Goal: Task Accomplishment & Management: Complete application form

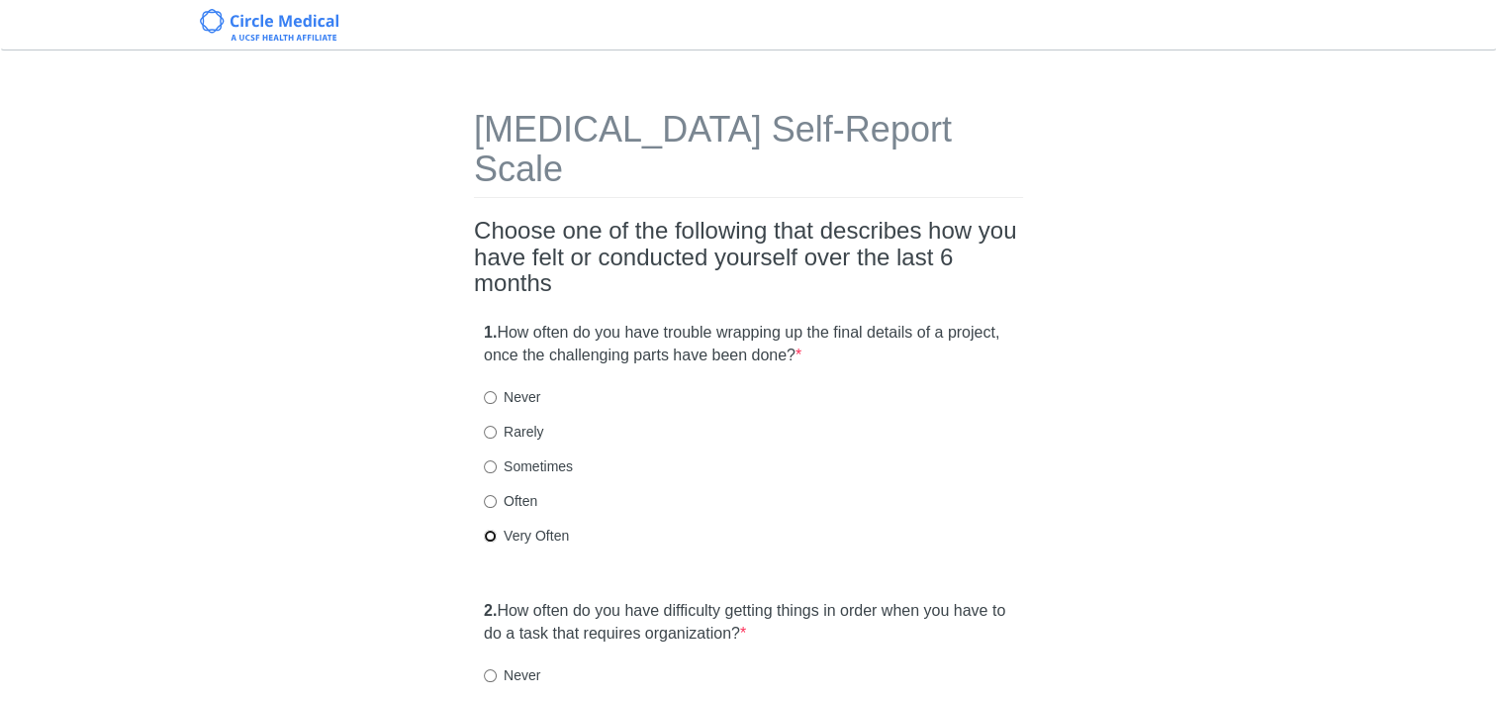
click at [492, 529] on input "Very Often" at bounding box center [490, 535] width 13 height 13
radio input "true"
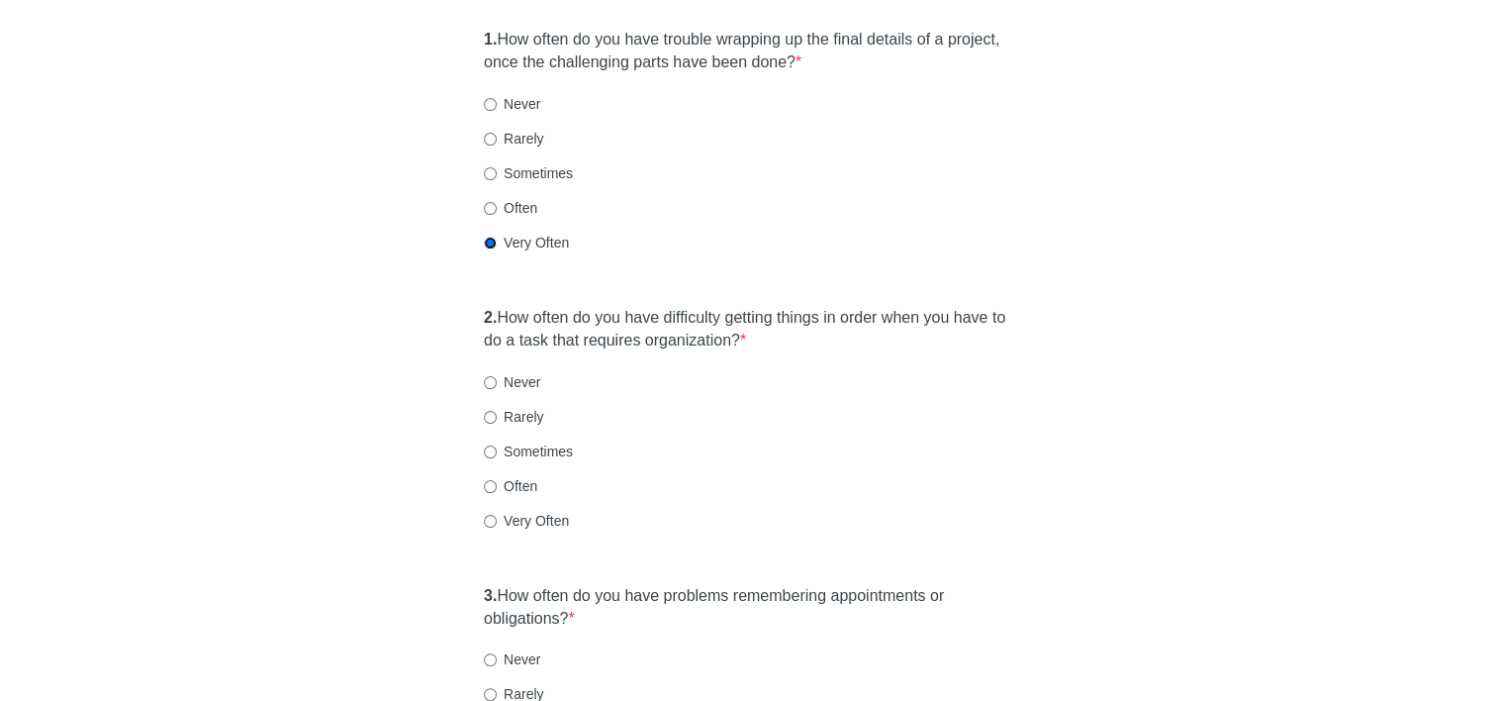
scroll to position [297, 0]
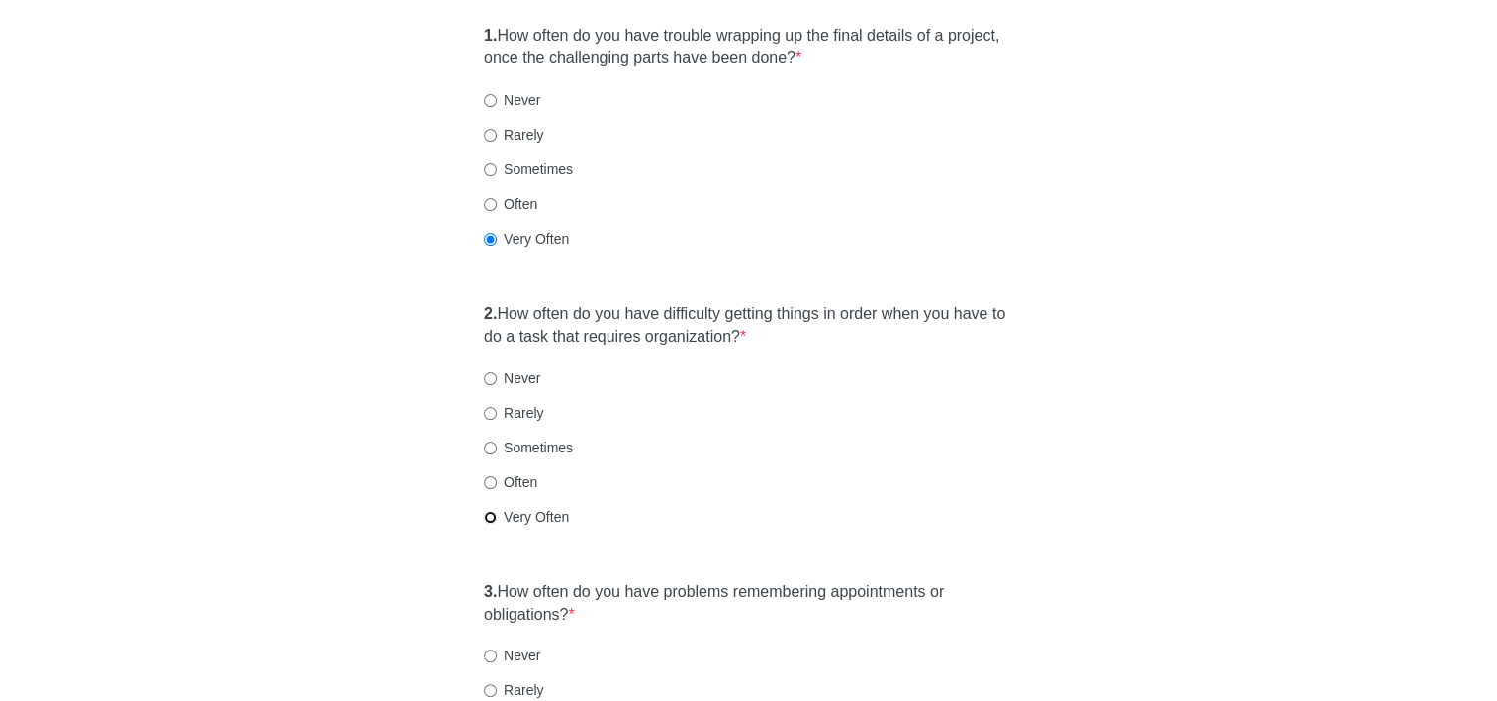
click at [487, 511] on input "Very Often" at bounding box center [490, 517] width 13 height 13
radio input "true"
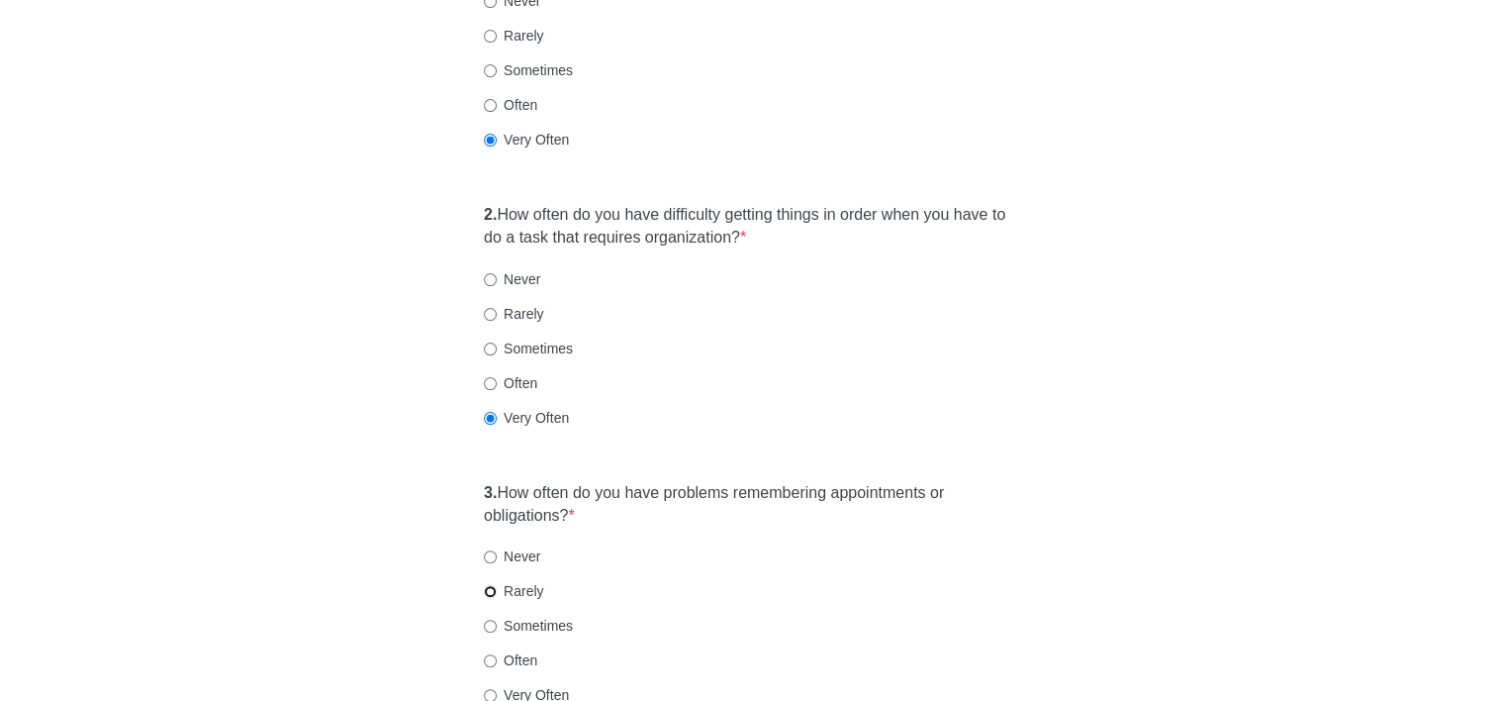
click at [493, 585] on input "Rarely" at bounding box center [490, 591] width 13 height 13
radio input "true"
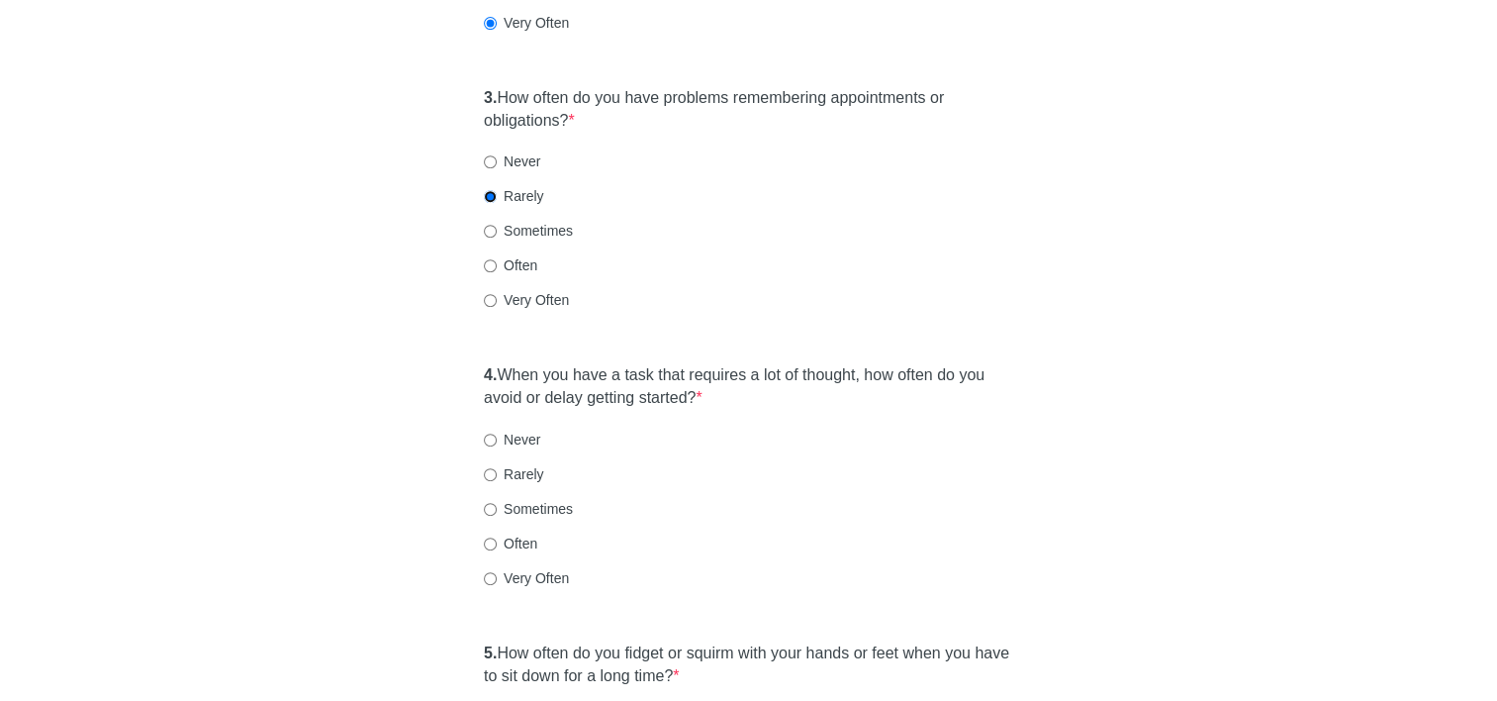
scroll to position [792, 0]
click at [493, 571] on input "Very Often" at bounding box center [490, 577] width 13 height 13
radio input "true"
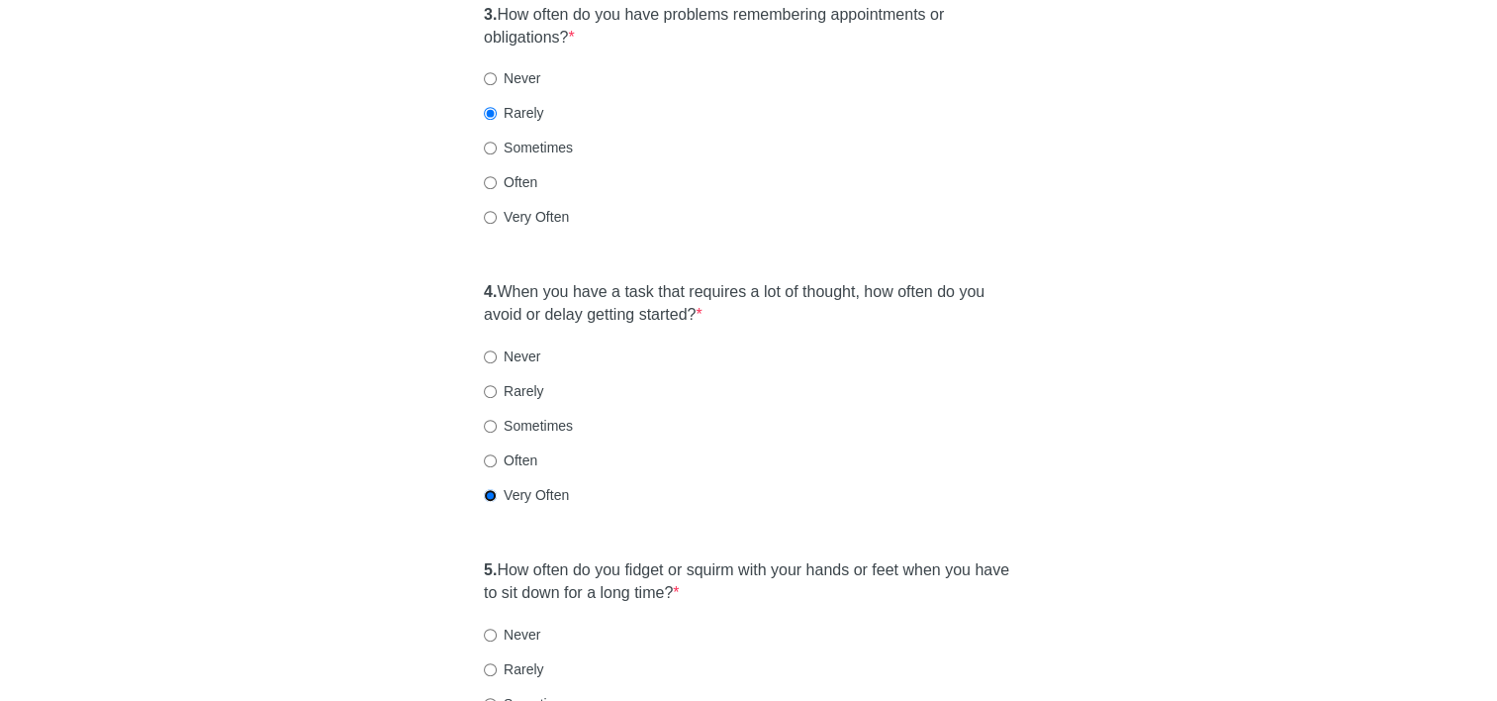
scroll to position [989, 0]
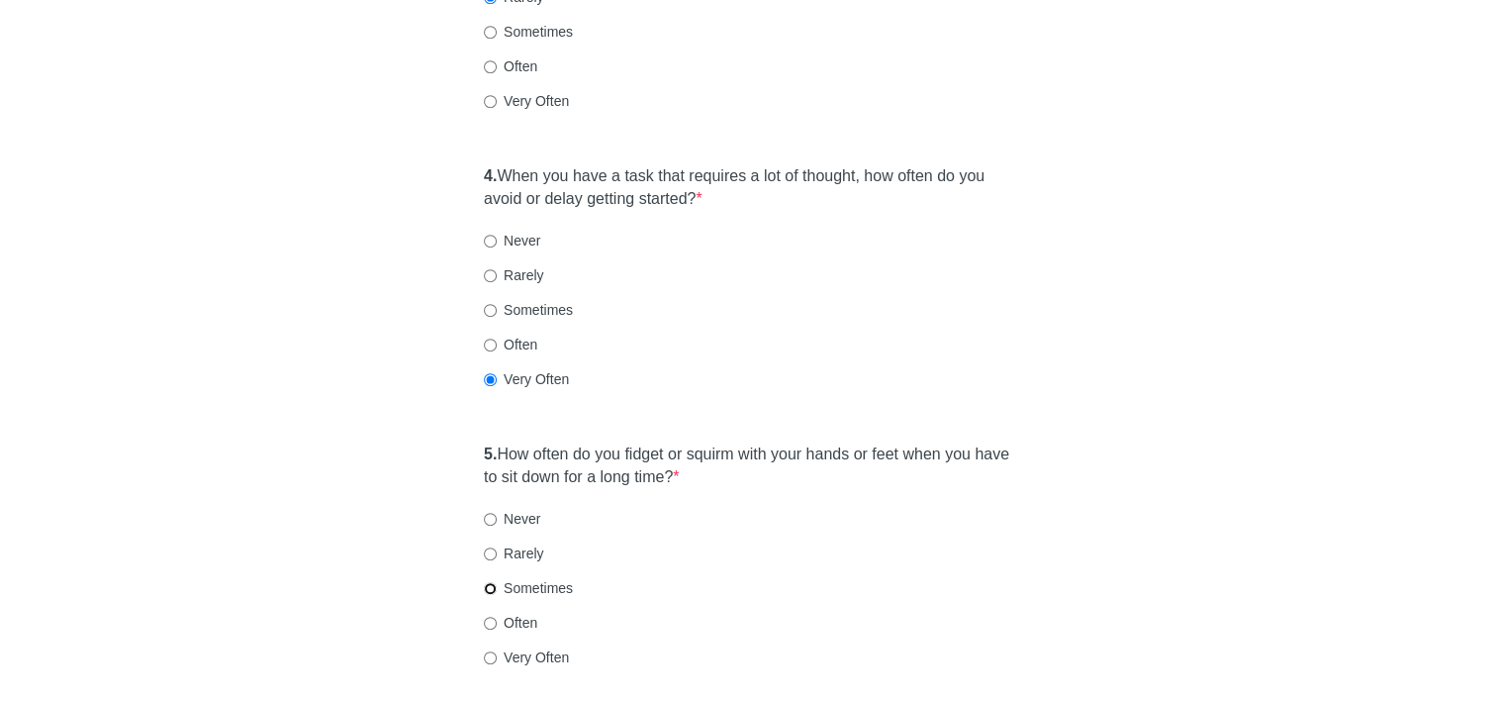
click at [488, 582] on input "Sometimes" at bounding box center [490, 588] width 13 height 13
radio input "true"
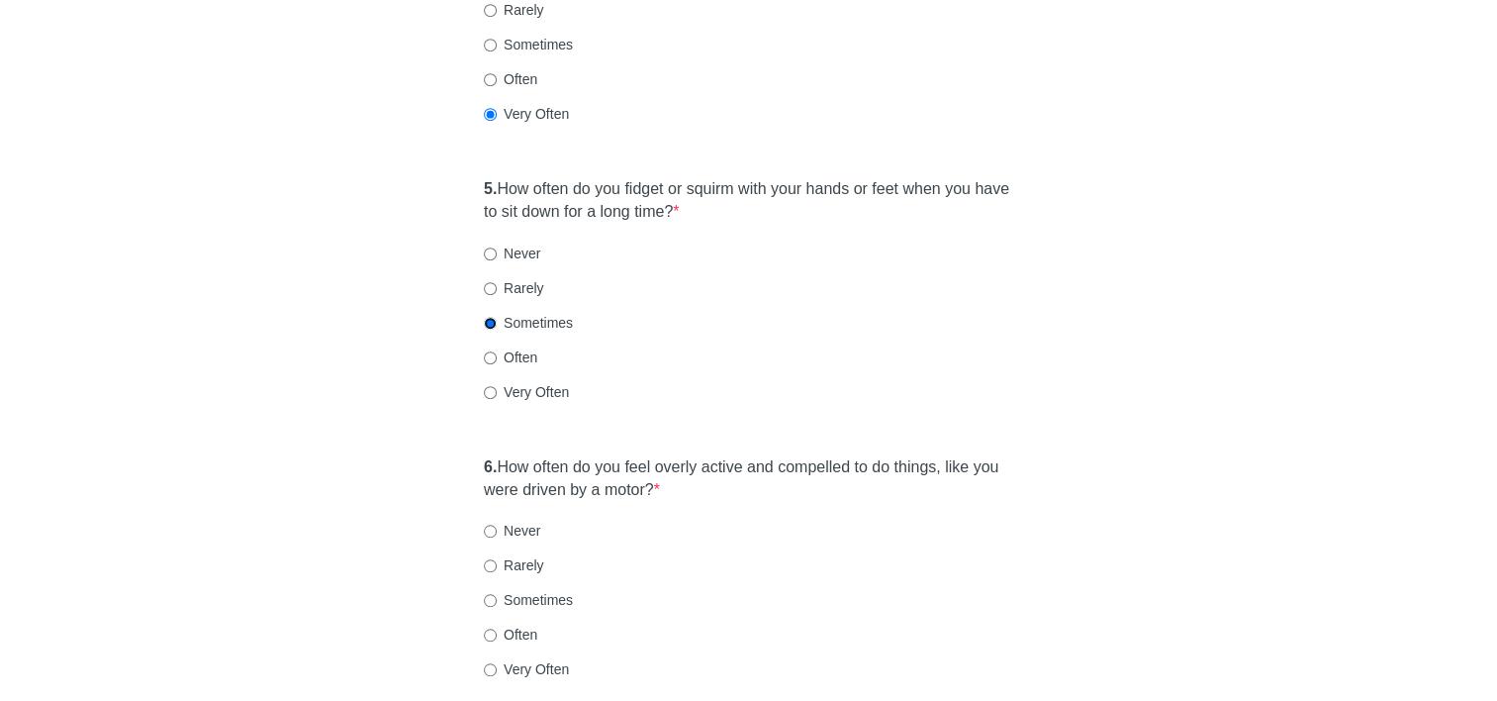
scroll to position [1286, 0]
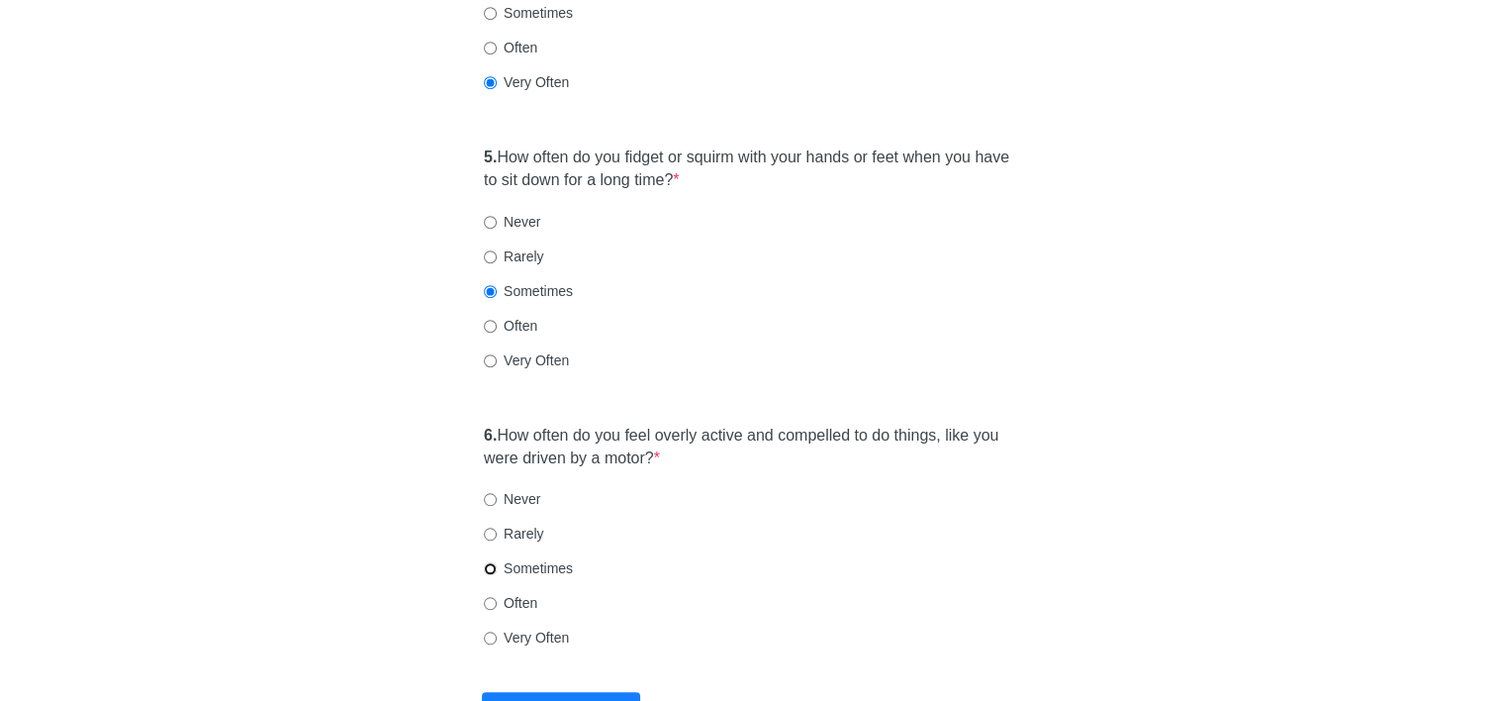
click at [486, 562] on input "Sometimes" at bounding box center [490, 568] width 13 height 13
radio input "true"
click at [491, 597] on input "Often" at bounding box center [490, 603] width 13 height 13
radio input "true"
click at [530, 692] on button "Submit" at bounding box center [561, 715] width 158 height 47
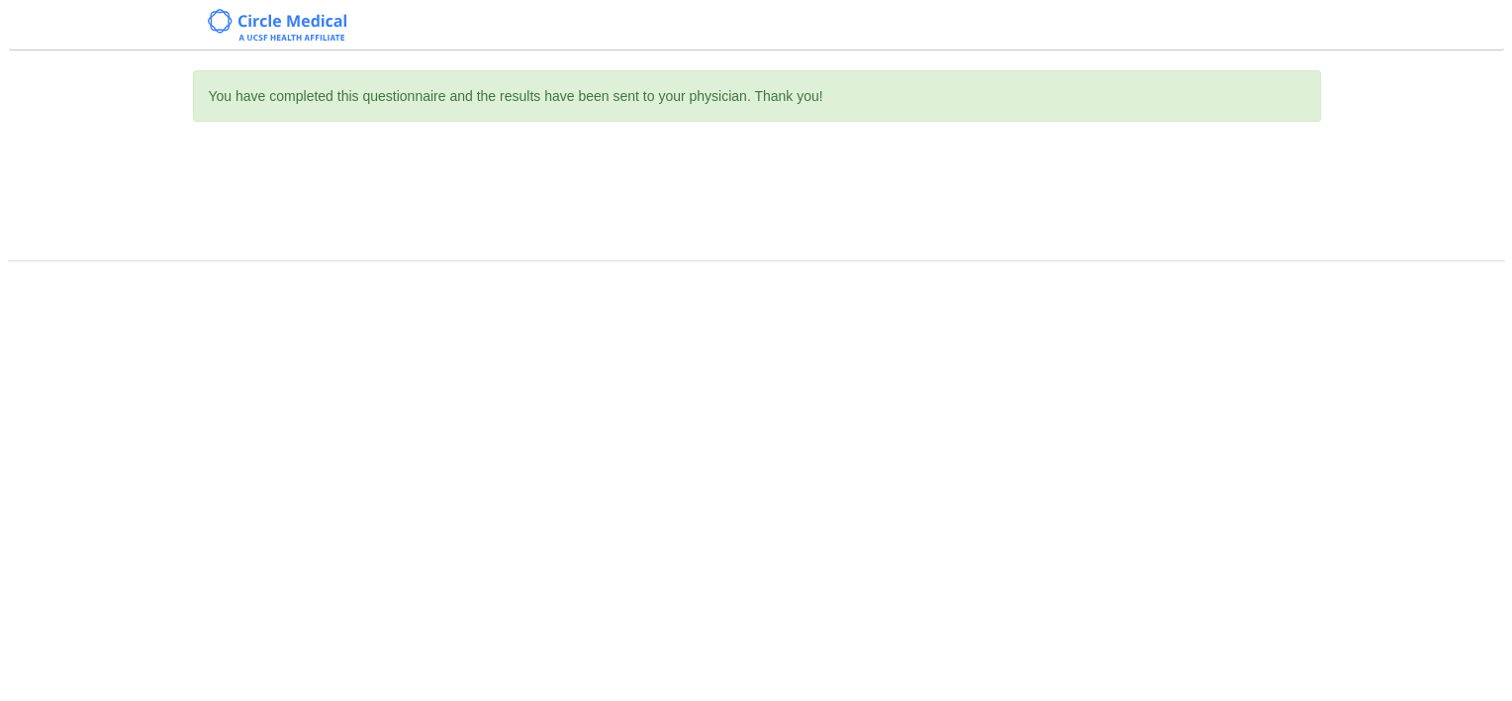
scroll to position [0, 0]
